Goal: Task Accomplishment & Management: Complete application form

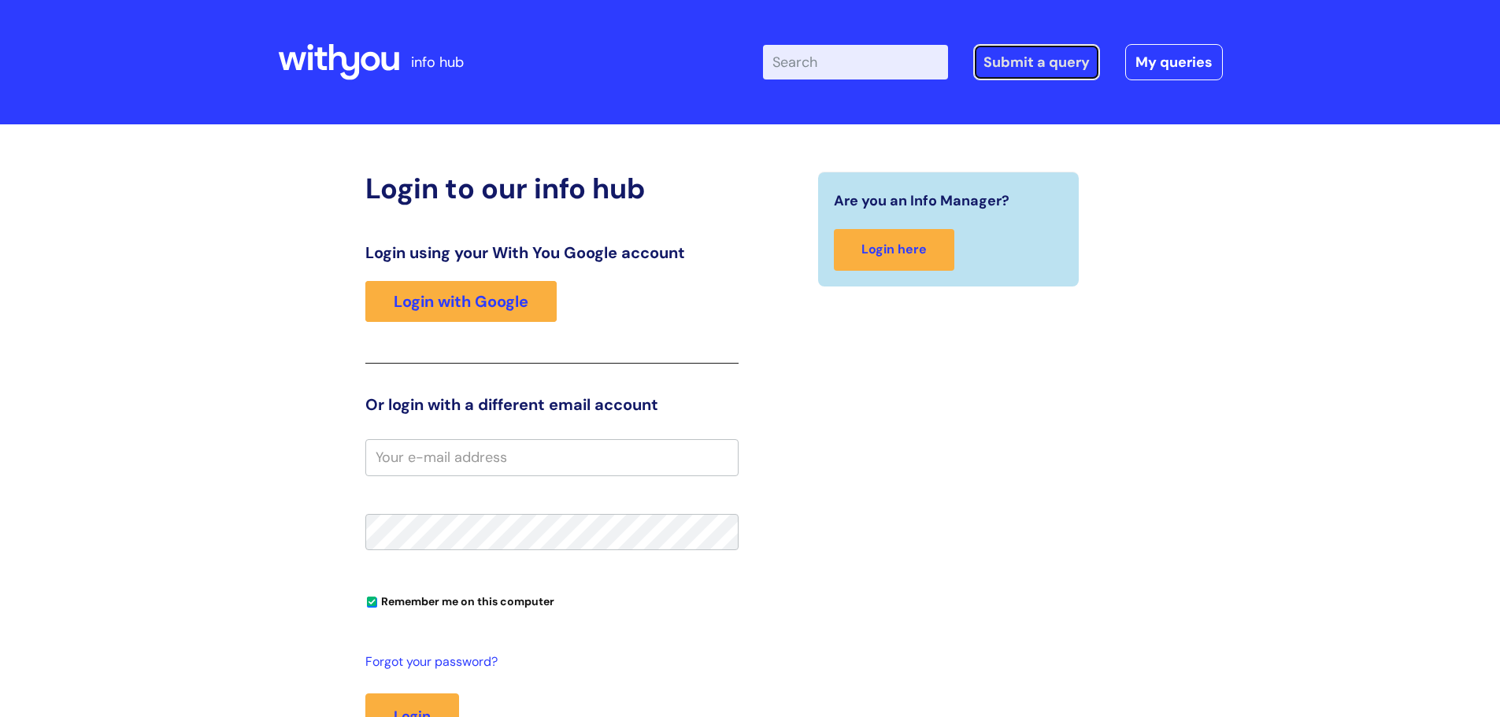
click at [1027, 50] on link "Submit a query" at bounding box center [1036, 62] width 127 height 36
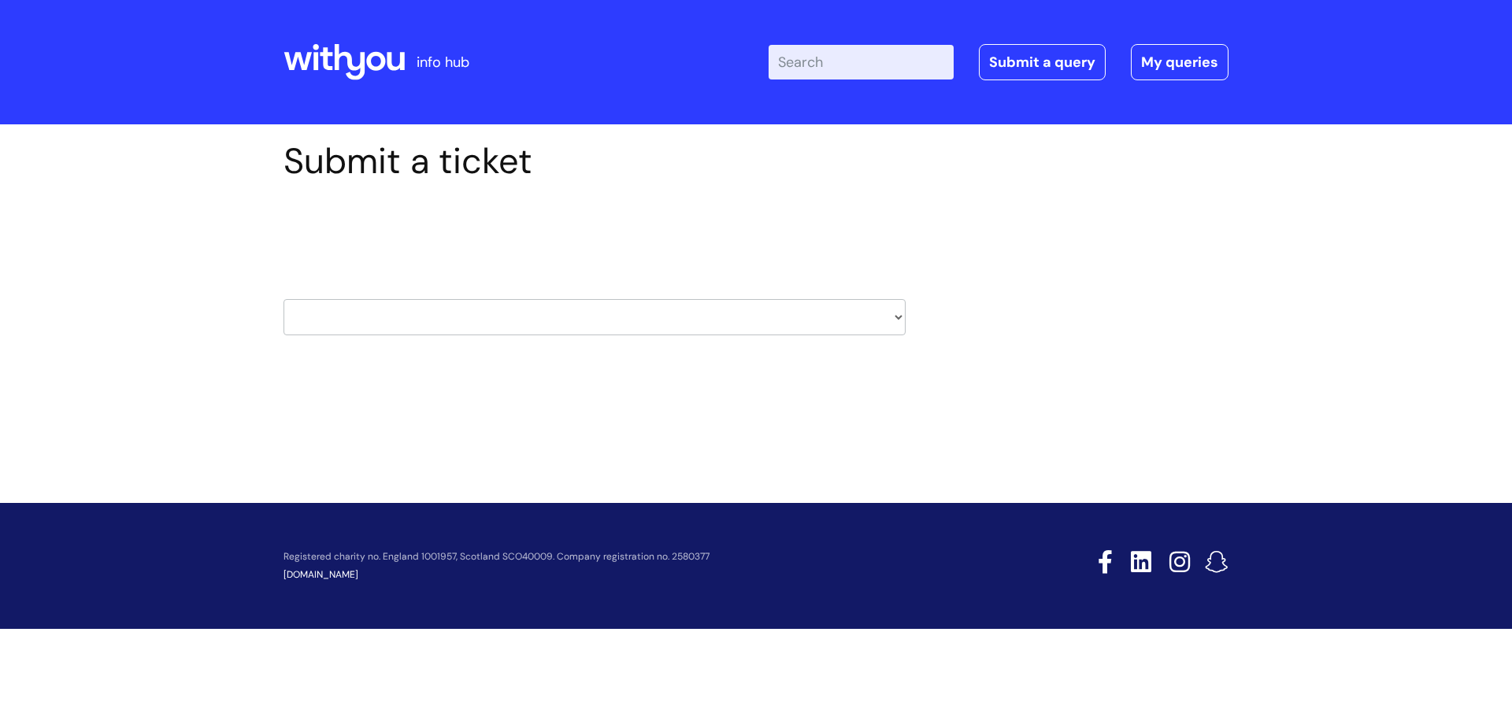
click at [901, 329] on select "HR / People IT and Support Clinical Drug Alerts Finance Accounts Data Support T…" at bounding box center [594, 317] width 622 height 36
select select "it_and_support"
click at [283, 299] on select "HR / People IT and Support Clinical Drug Alerts Finance Accounts Data Support T…" at bounding box center [594, 317] width 622 height 36
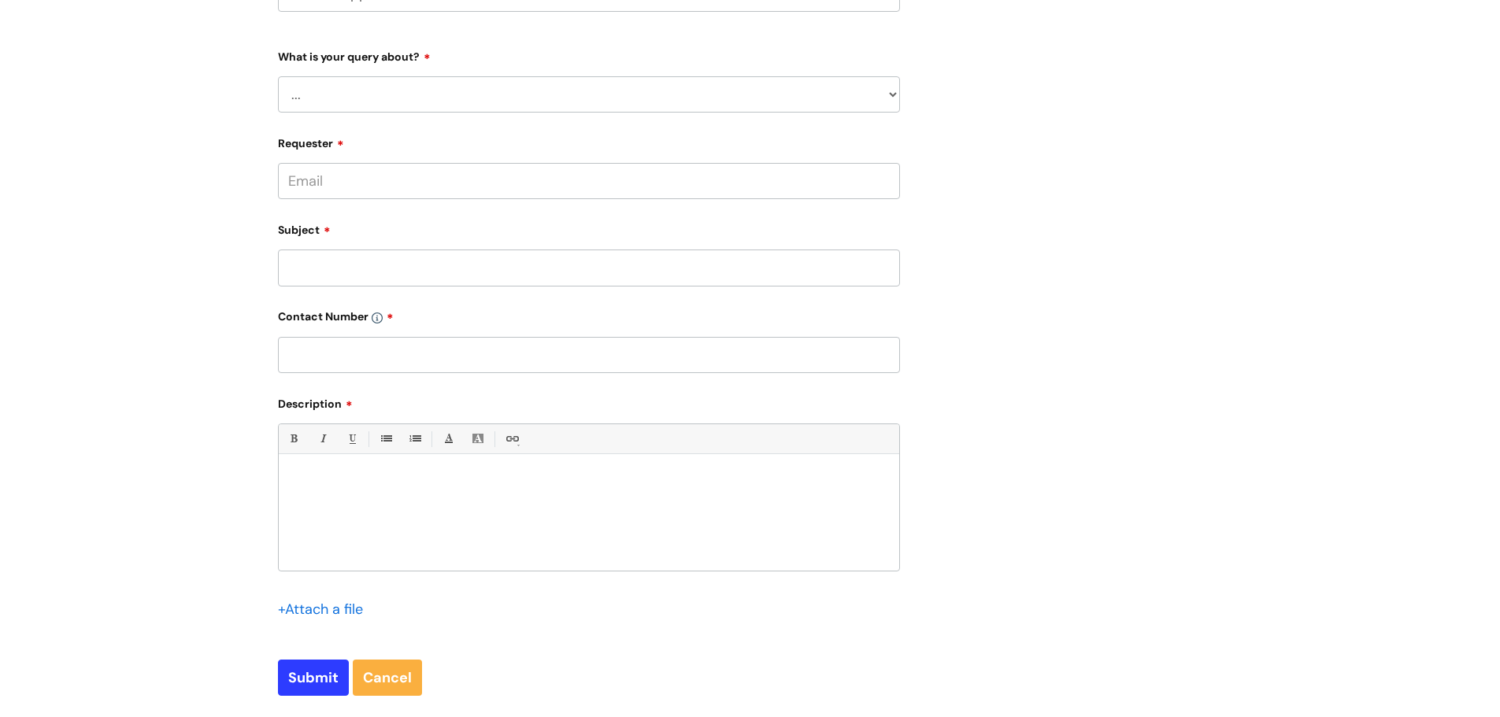
scroll to position [236, 0]
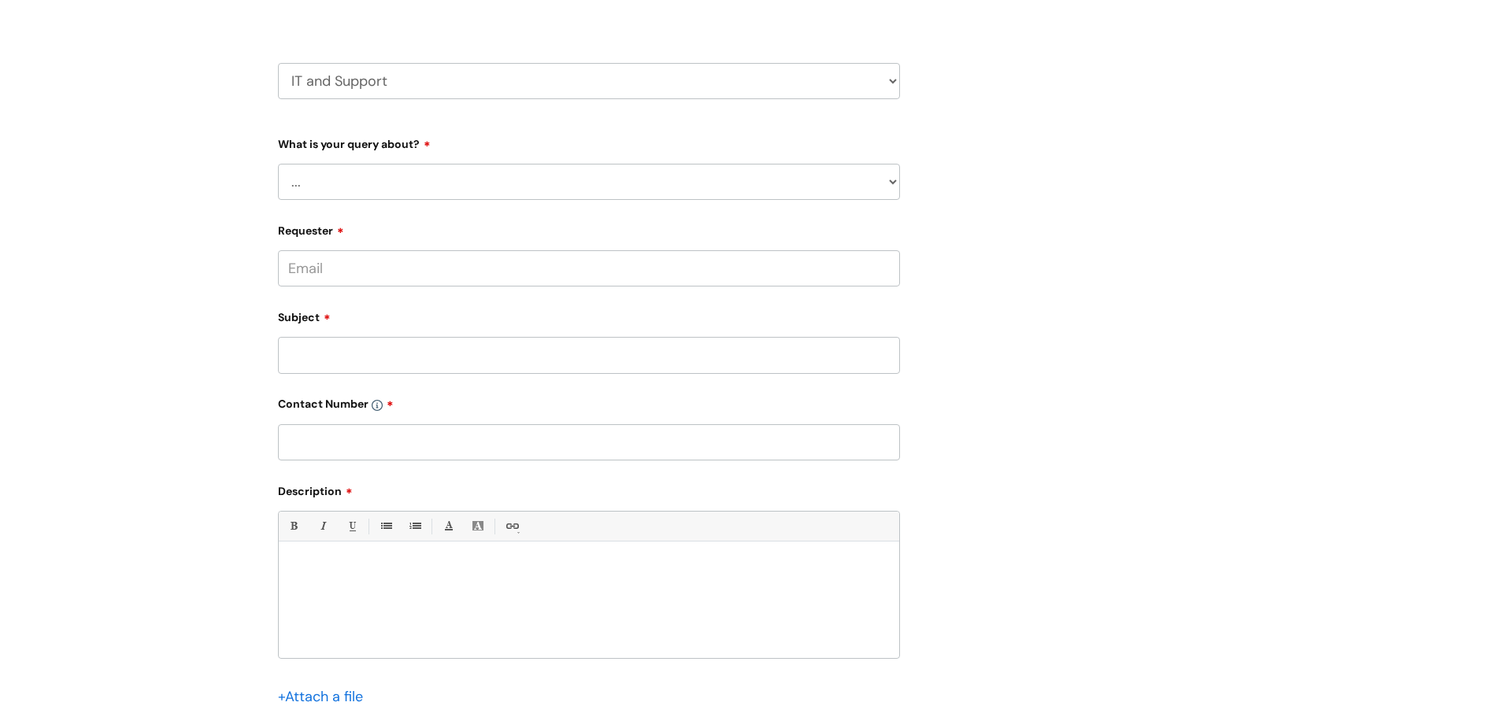
click at [849, 179] on select "... Mobile Phone Reset & MFA Accounts, Starters and Leavers IT Hardware issue I…" at bounding box center [589, 182] width 622 height 36
click at [278, 164] on select "... Mobile Phone Reset & MFA Accounts, Starters and Leavers IT Hardware issue I…" at bounding box center [589, 182] width 622 height 36
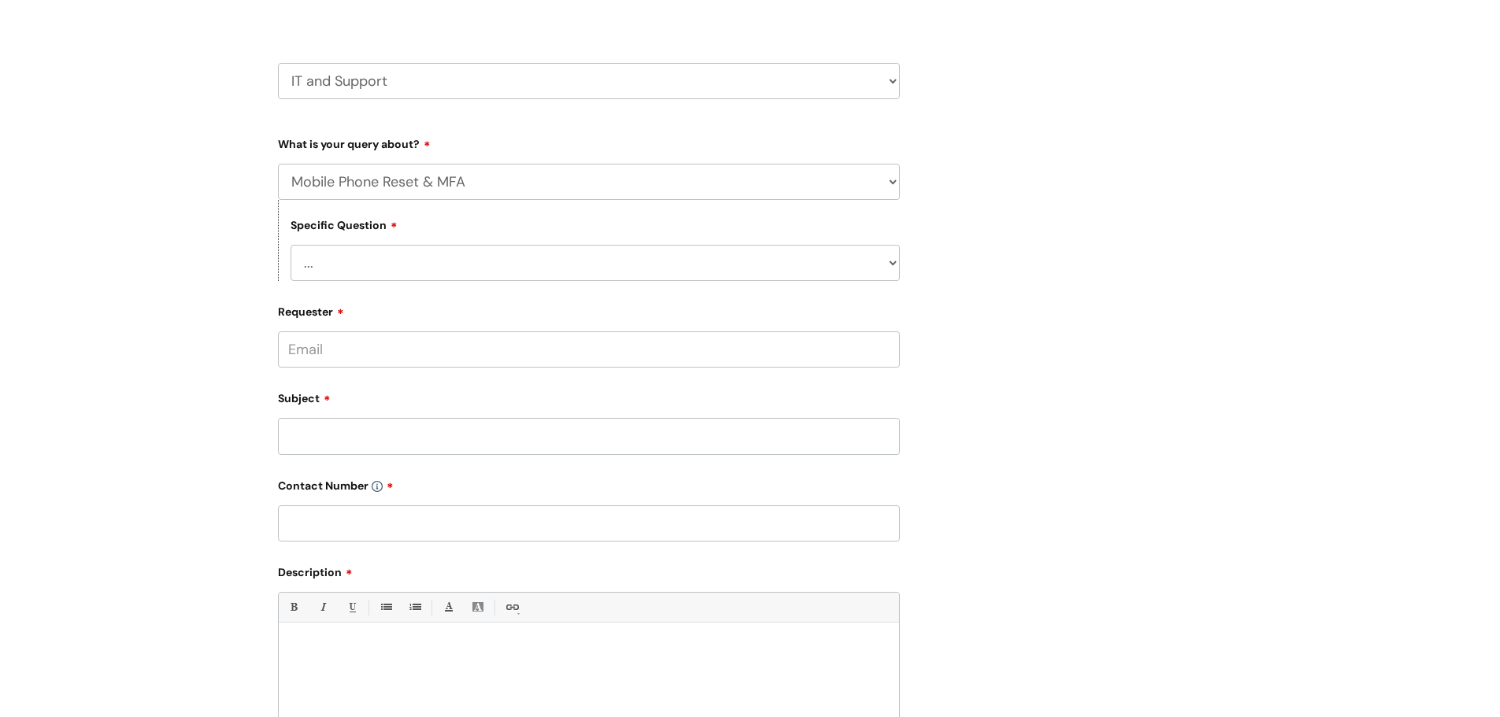
click at [488, 246] on select "... Support with Mobile Phone Reset & MFA" at bounding box center [596, 263] width 610 height 36
click at [1135, 270] on div "Submit a ticket Select issue type HR / People IT and Support Clinical Drug Aler…" at bounding box center [750, 397] width 969 height 986
click at [897, 266] on select "... Support with Mobile Phone Reset & MFA" at bounding box center [596, 263] width 610 height 36
click at [1281, 97] on div "Submit a ticket Select issue type HR / People IT and Support Clinical Drug Aler…" at bounding box center [750, 422] width 1500 height 1068
click at [865, 254] on select "... Support with Mobile Phone Reset & MFA" at bounding box center [596, 263] width 610 height 36
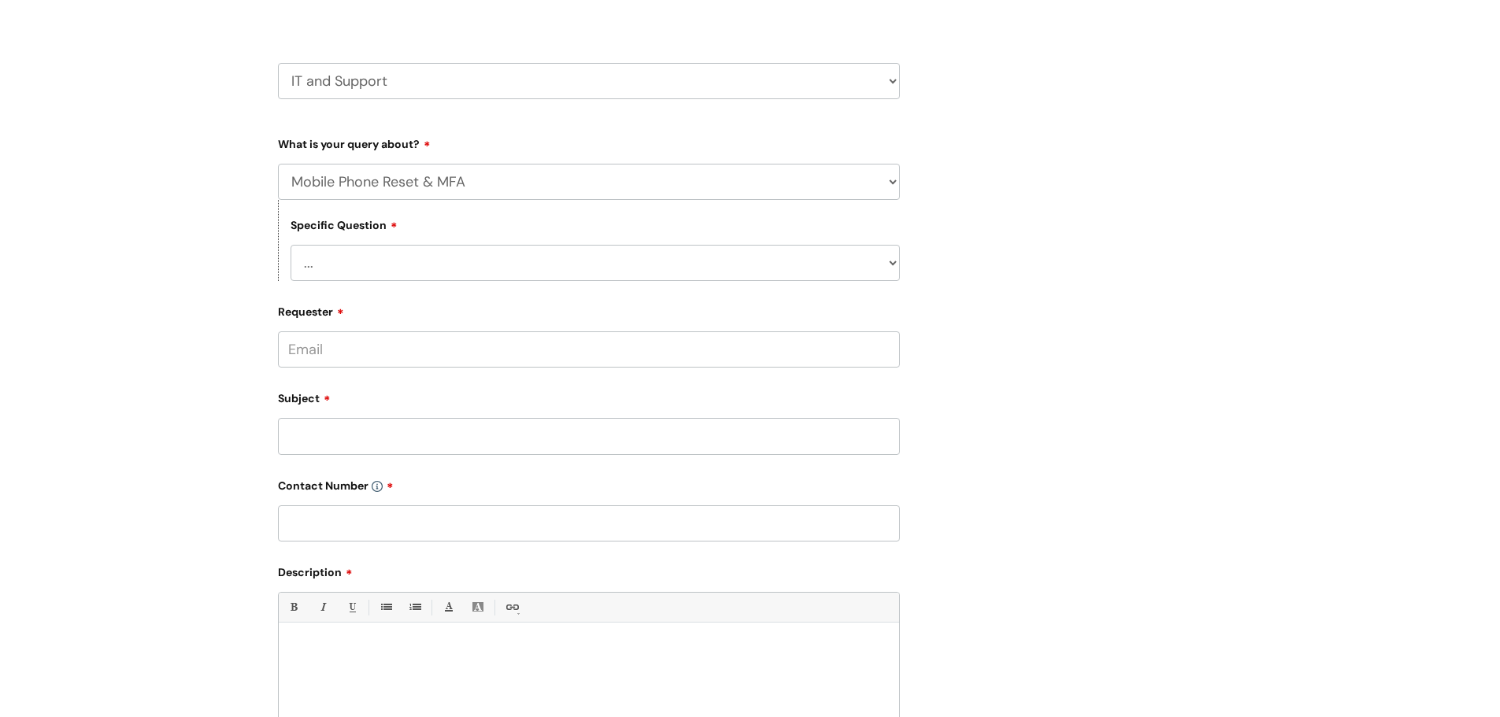
click at [1010, 181] on div "Submit a ticket Select issue type HR / People IT and Support Clinical Drug Aler…" at bounding box center [750, 397] width 969 height 986
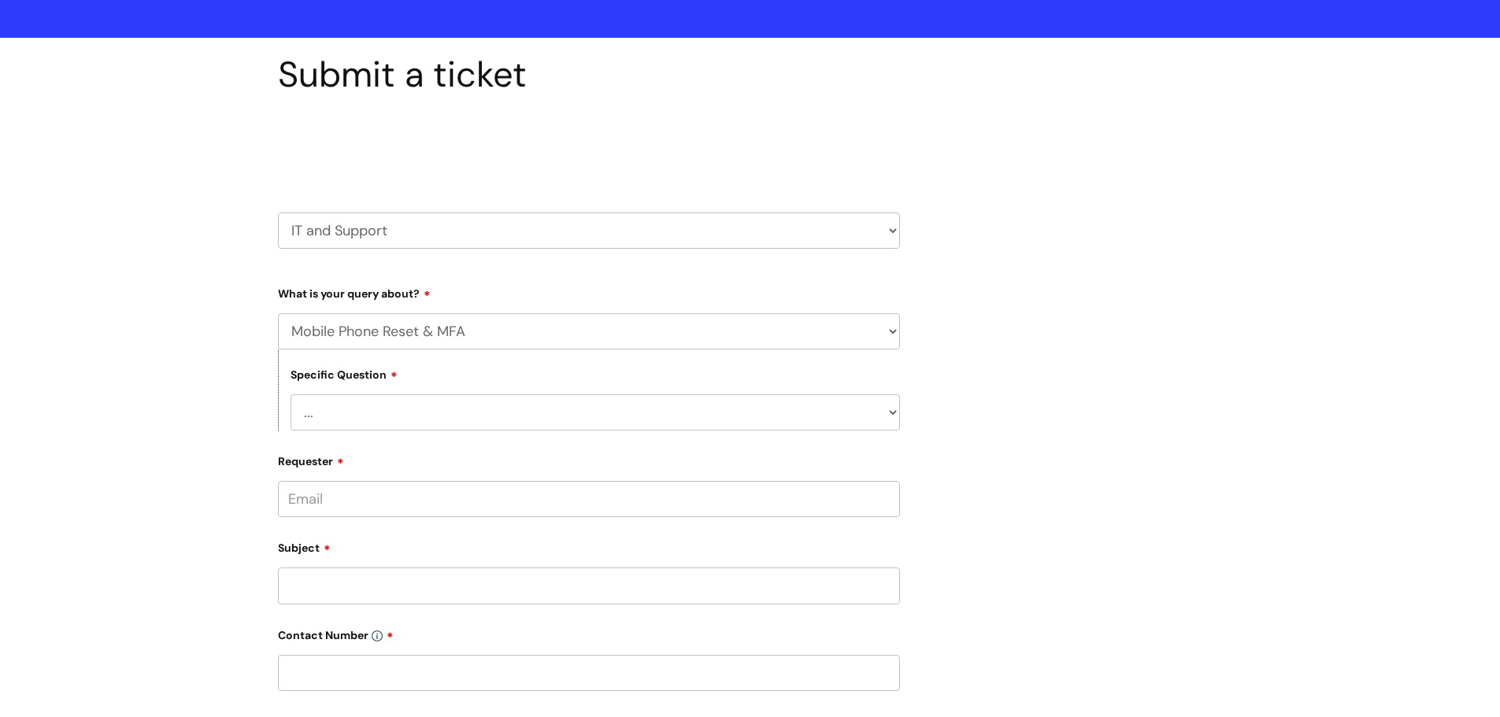
scroll to position [157, 0]
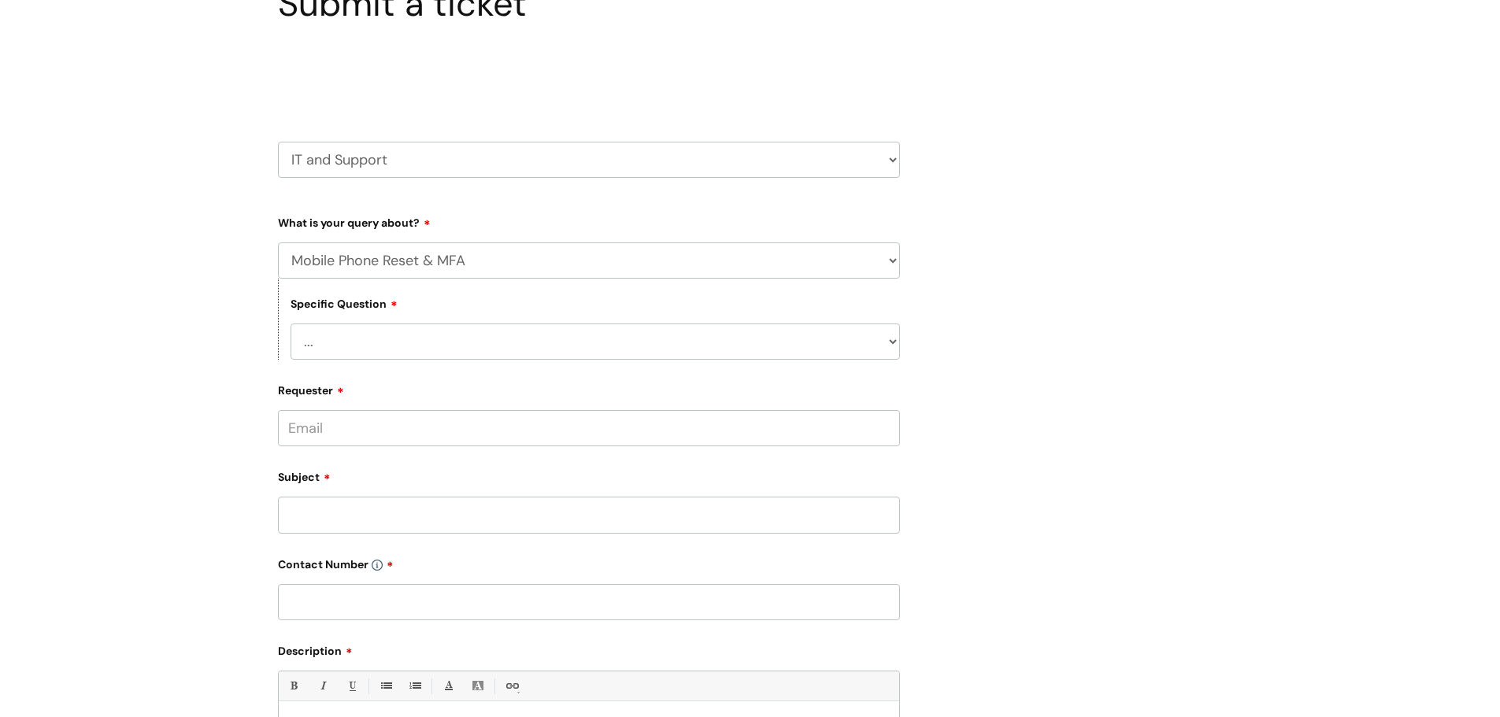
click at [740, 258] on select "... Mobile Phone Reset & MFA Accounts, Starters and Leavers IT Hardware issue I…" at bounding box center [589, 261] width 622 height 36
click at [554, 329] on select "... Support with Mobile Phone Reset & MFA" at bounding box center [596, 342] width 610 height 36
click at [773, 261] on select "... Mobile Phone Reset & MFA Accounts, Starters and Leavers IT Hardware issue I…" at bounding box center [589, 261] width 622 height 36
select select "Something Else"
click at [278, 243] on select "... Mobile Phone Reset & MFA Accounts, Starters and Leavers IT Hardware issue I…" at bounding box center [589, 261] width 622 height 36
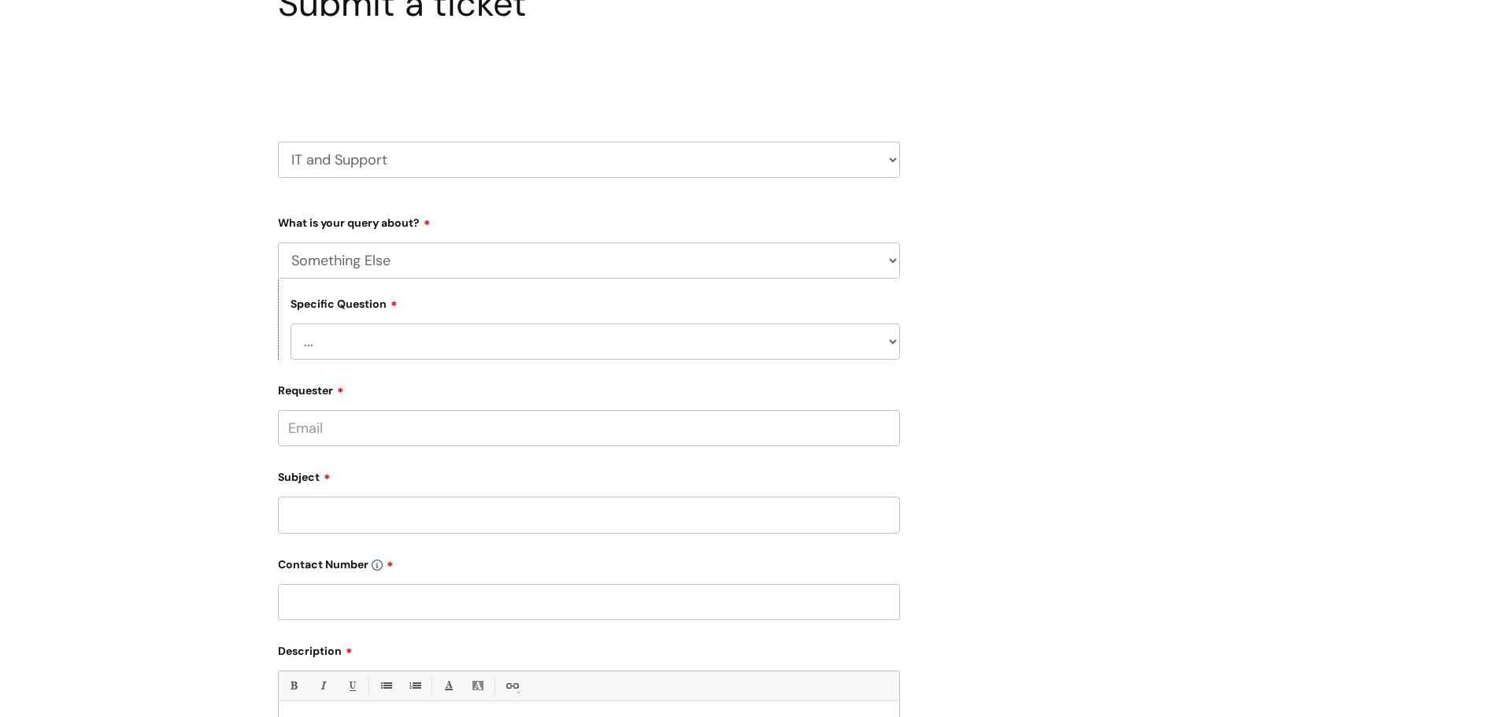
click at [376, 344] on select "... My problem is not listed" at bounding box center [596, 342] width 610 height 36
select select "My problem is not listed"
click at [291, 324] on select "... My problem is not listed" at bounding box center [596, 342] width 610 height 36
click at [390, 423] on input "Requester" at bounding box center [589, 428] width 622 height 36
type input "[PERSON_NAME][EMAIL_ADDRESS][DOMAIN_NAME]"
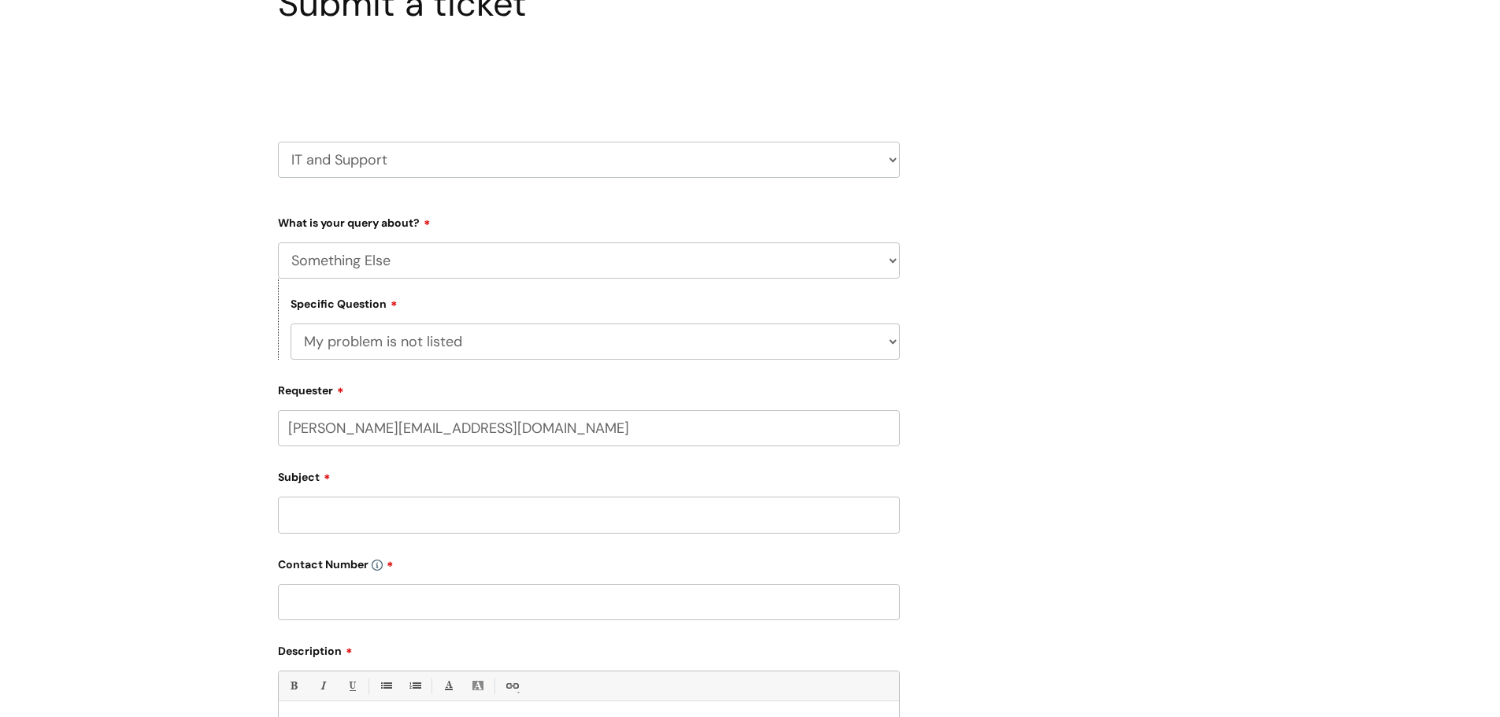
click at [428, 521] on input "Subject" at bounding box center [589, 515] width 622 height 36
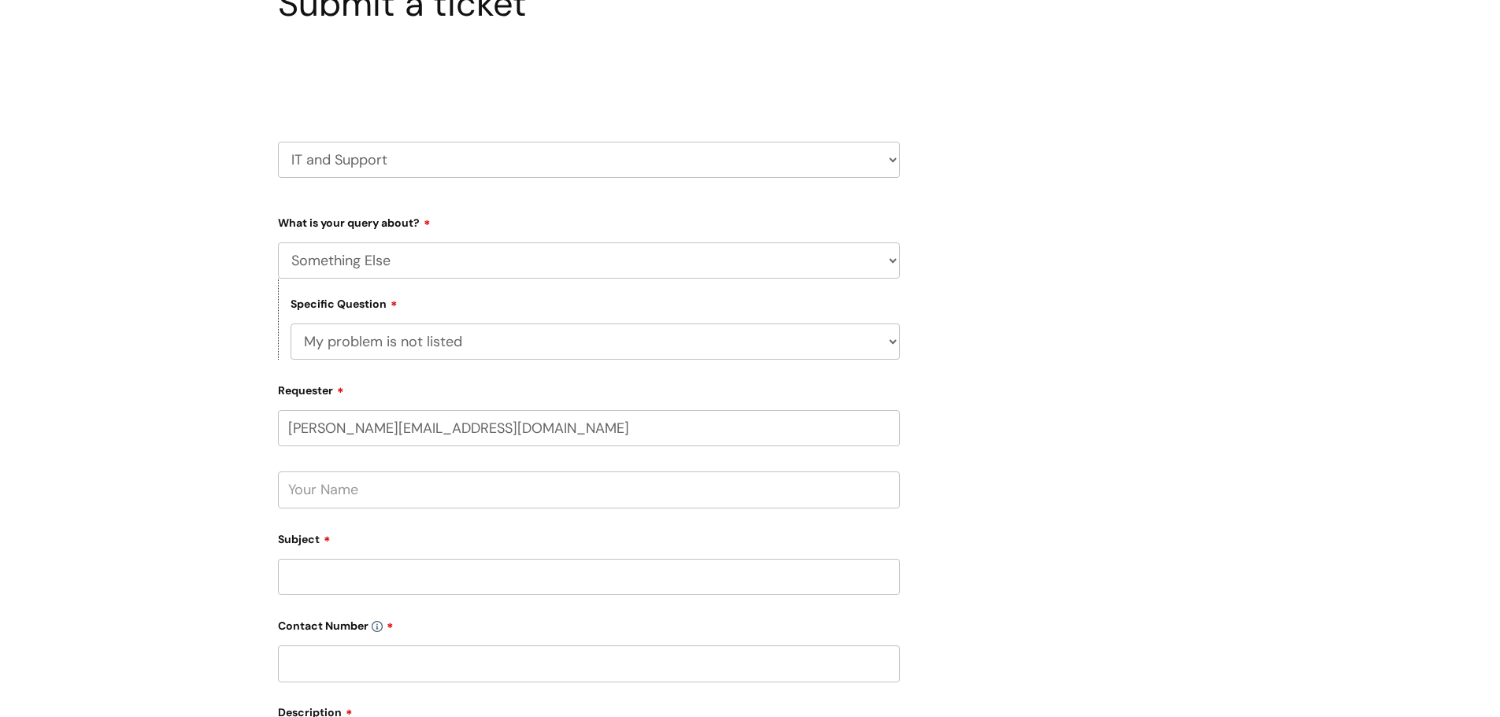
click at [411, 489] on input "text" at bounding box center [589, 490] width 622 height 36
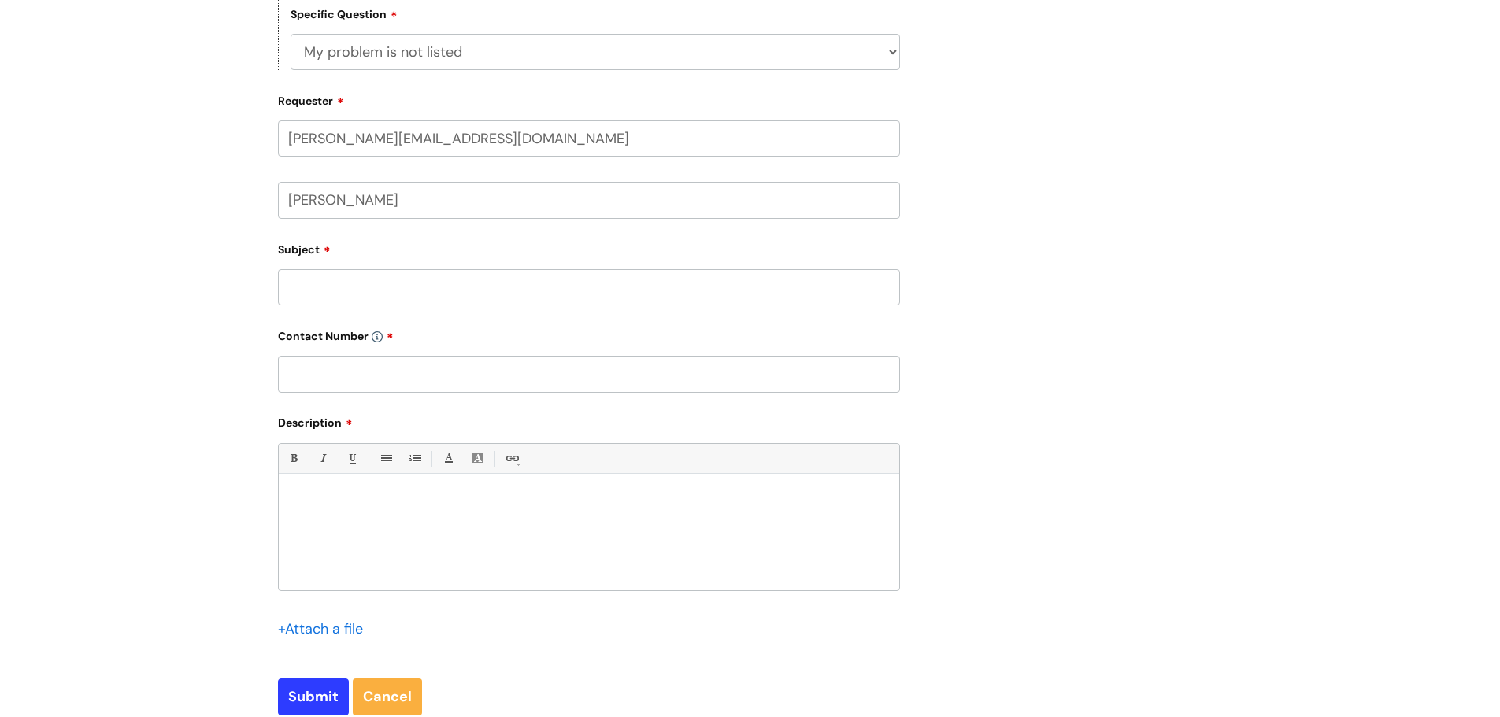
scroll to position [472, 0]
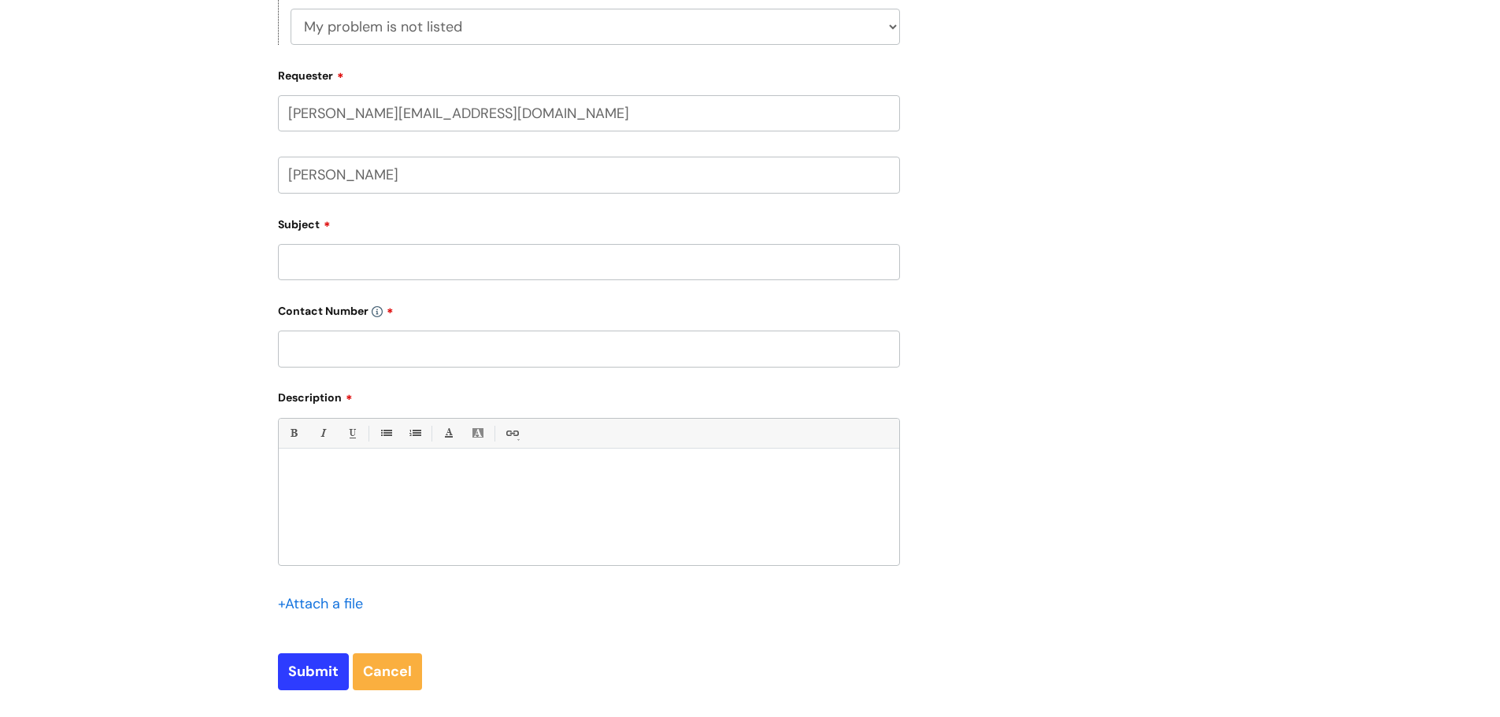
type input "[PERSON_NAME]"
click at [324, 258] on input "Subject" at bounding box center [589, 262] width 622 height 36
type input "Unable to locate work phone. I need a new one to be ordered and the old one to …"
click at [378, 343] on input "text" at bounding box center [589, 349] width 622 height 36
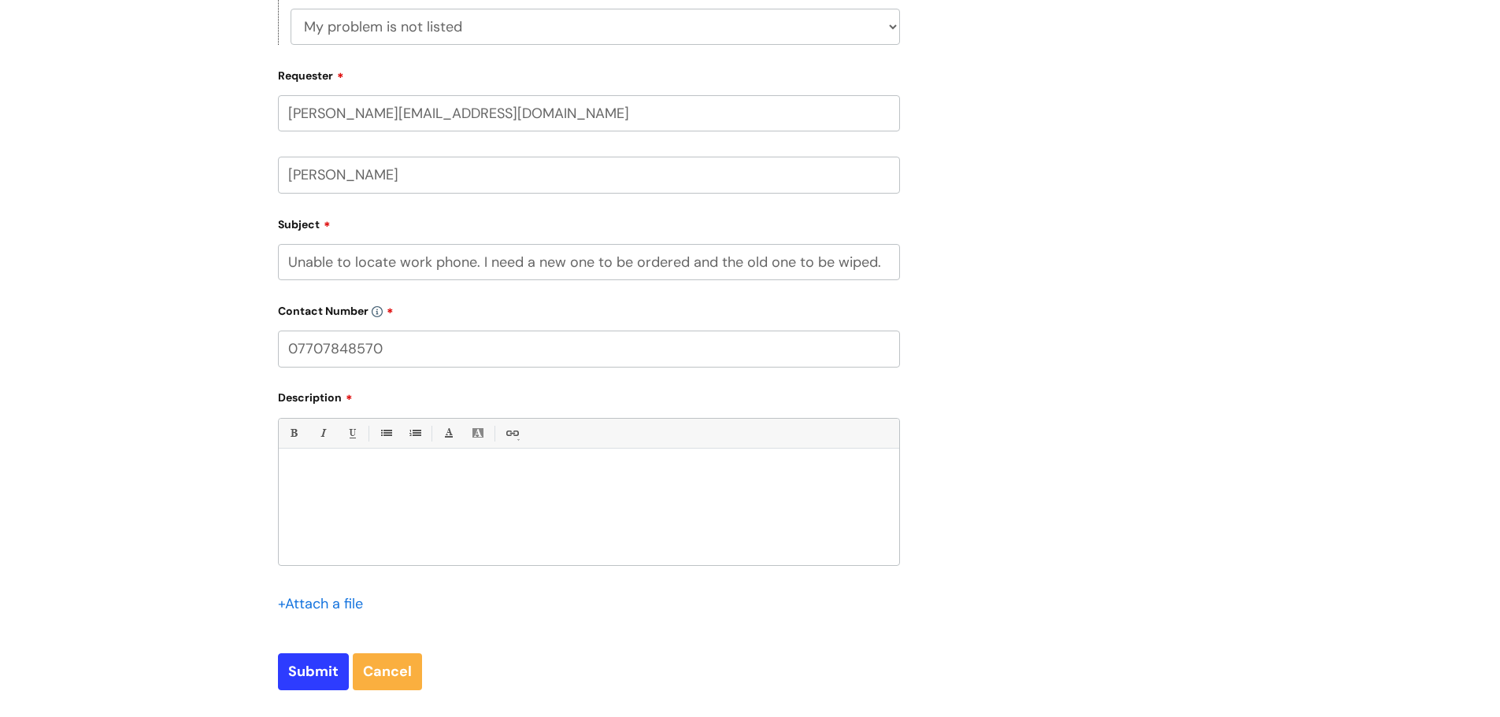
type input "07707848570"
click at [358, 472] on p at bounding box center [589, 476] width 597 height 14
click at [307, 673] on input "Submit" at bounding box center [313, 672] width 71 height 36
type input "Please Wait..."
